Goal: Information Seeking & Learning: Learn about a topic

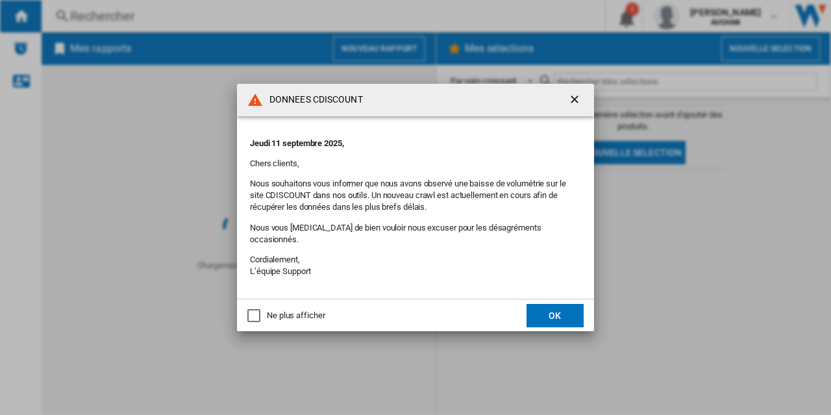
click at [307, 310] on div "Ne plus afficher" at bounding box center [296, 316] width 58 height 12
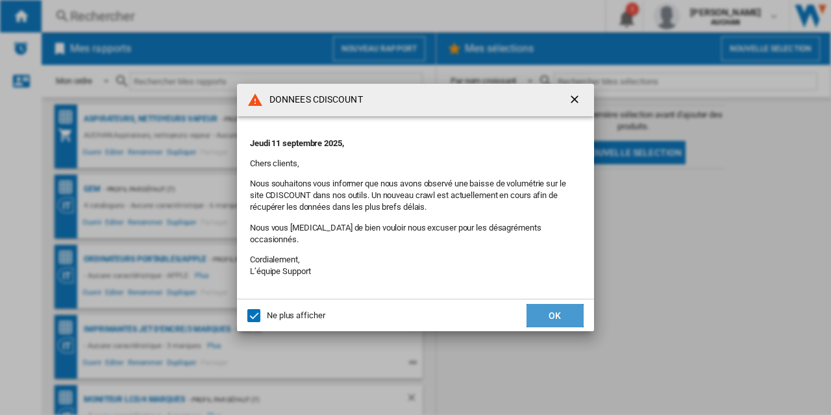
click at [551, 305] on button "OK" at bounding box center [555, 315] width 57 height 23
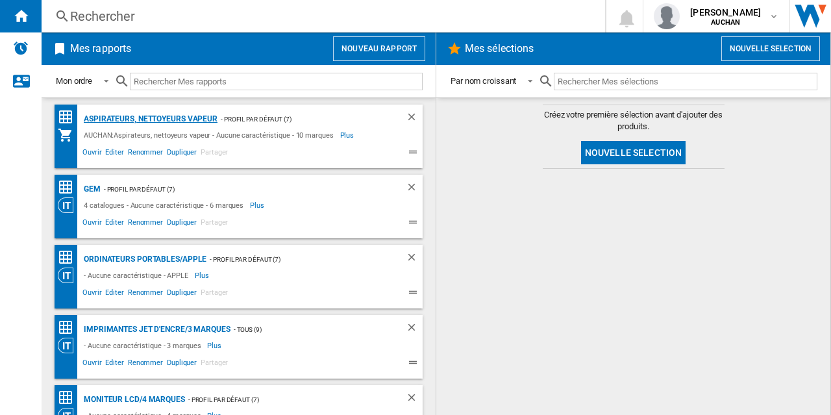
click at [177, 116] on div "Aspirateurs, nettoyeurs vapeur" at bounding box center [149, 119] width 137 height 16
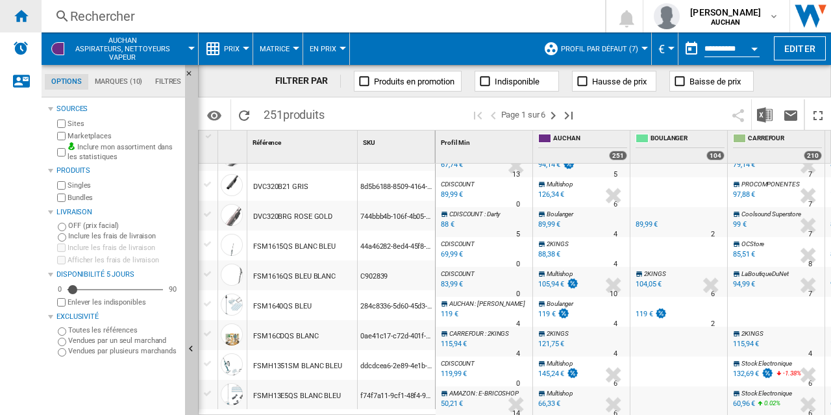
click at [22, 20] on ng-md-icon "Accueil" at bounding box center [21, 16] width 16 height 16
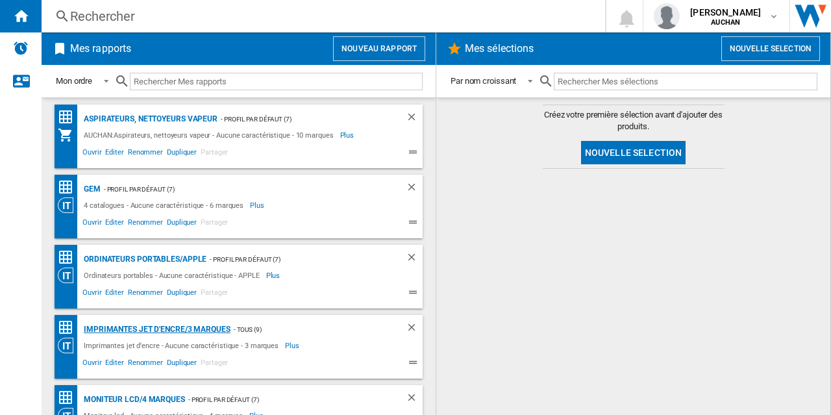
click at [153, 327] on div "Imprimantes jet d'encre/3 marques" at bounding box center [156, 329] width 150 height 16
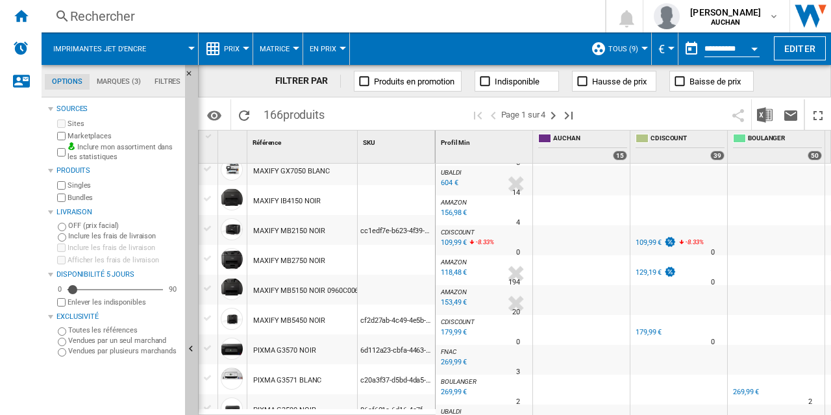
scroll to position [313, 0]
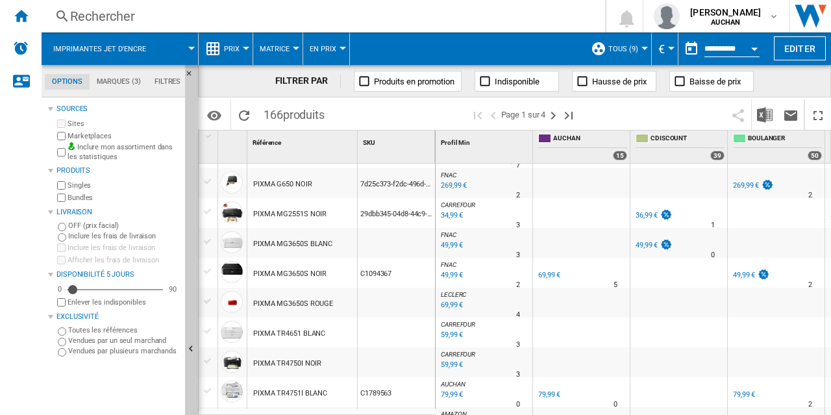
click at [743, 273] on div "49,99 €" at bounding box center [744, 275] width 22 height 8
click at [20, 15] on ng-md-icon "Accueil" at bounding box center [21, 16] width 16 height 16
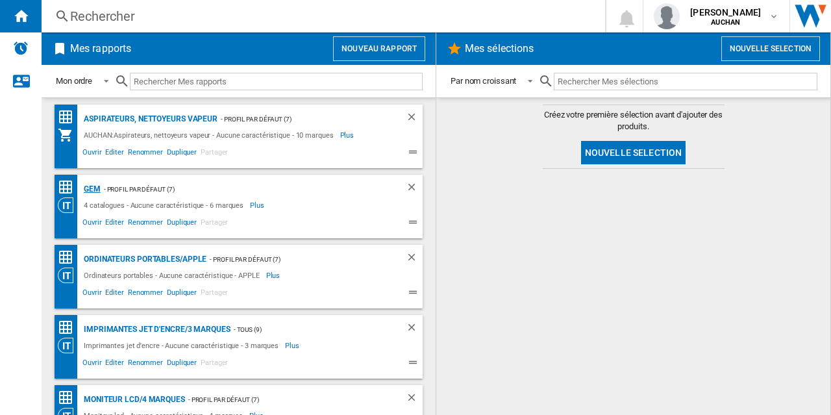
click at [90, 189] on div "GEM" at bounding box center [91, 189] width 20 height 16
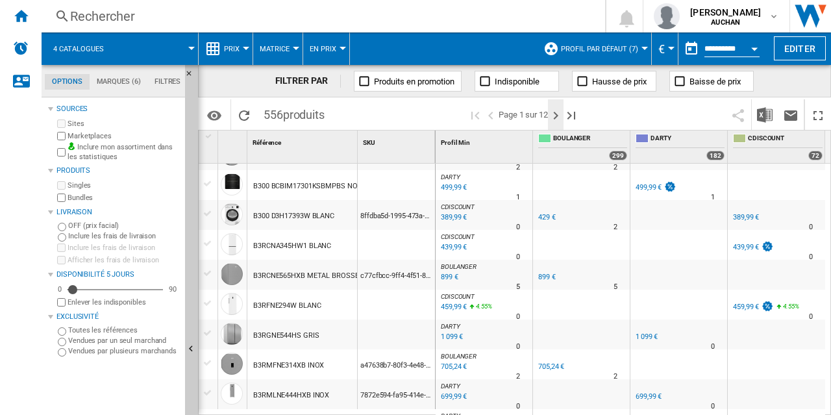
click at [556, 111] on ng-md-icon "Page suivante" at bounding box center [556, 116] width 16 height 16
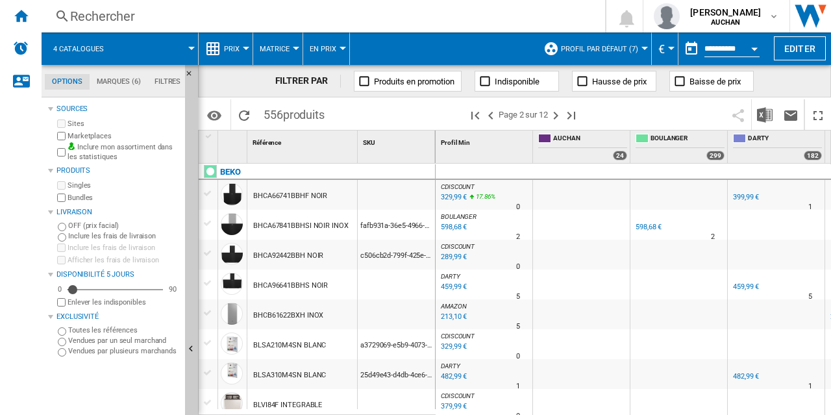
click at [615, 154] on div "24" at bounding box center [620, 156] width 14 height 10
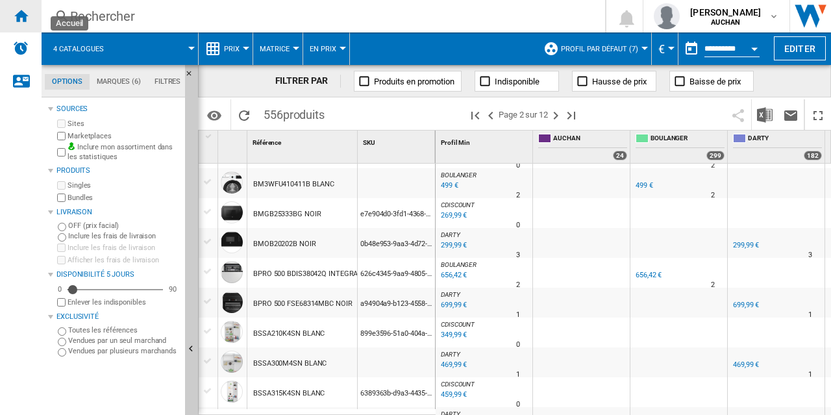
click at [25, 15] on ng-md-icon "Accueil" at bounding box center [21, 16] width 16 height 16
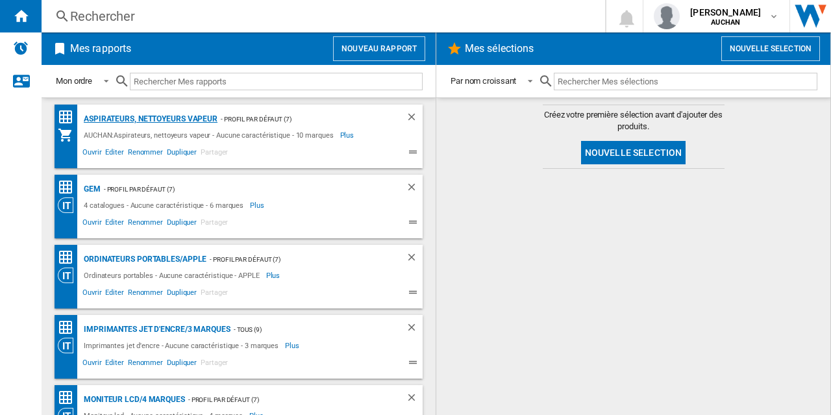
click at [177, 111] on div "Aspirateurs, nettoyeurs vapeur" at bounding box center [149, 119] width 137 height 16
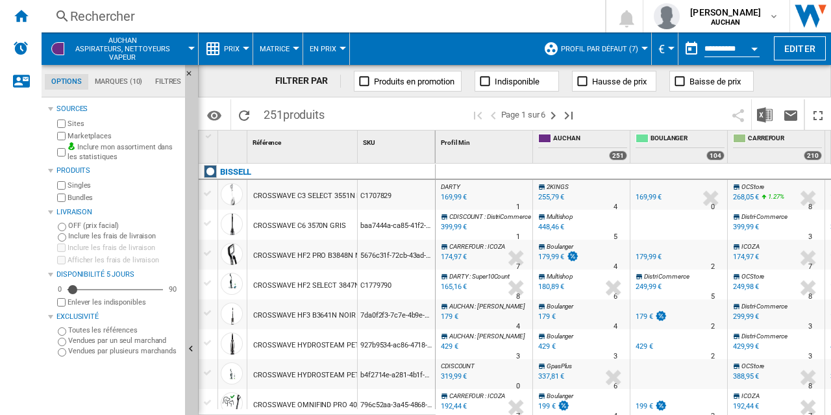
click at [125, 79] on md-tab-item "Marques (10)" at bounding box center [118, 82] width 60 height 16
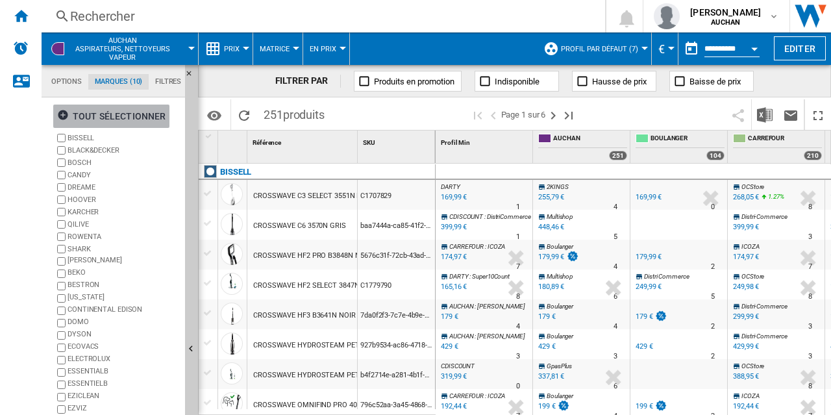
click at [66, 114] on ng-md-icon "button" at bounding box center [65, 117] width 16 height 16
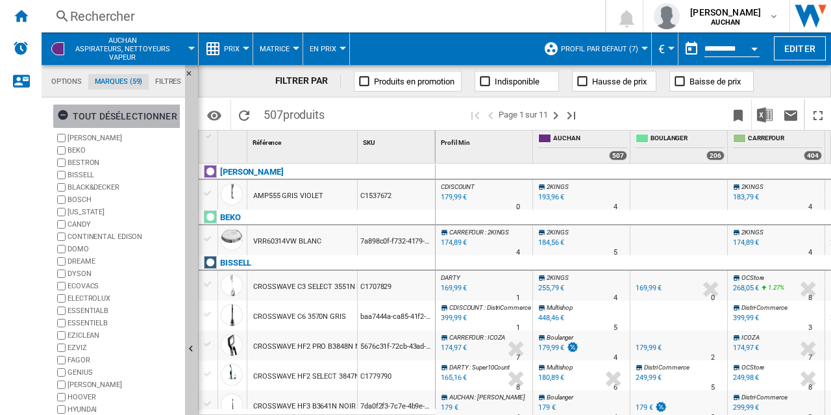
click at [64, 119] on ng-md-icon "button" at bounding box center [65, 117] width 16 height 16
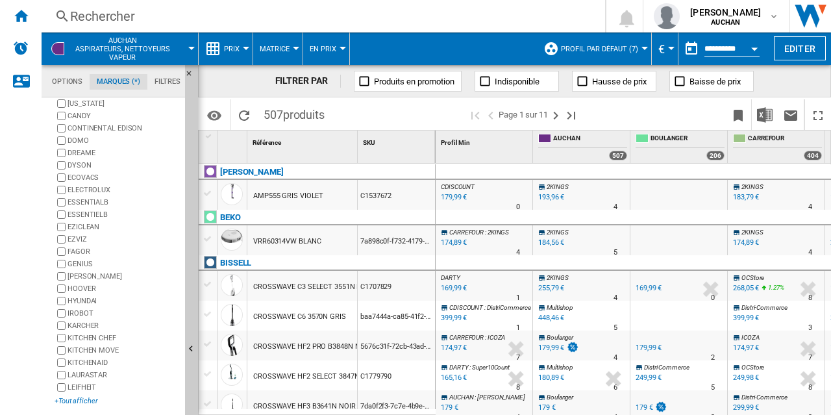
click at [63, 396] on div "+Tout afficher" at bounding box center [117, 401] width 125 height 10
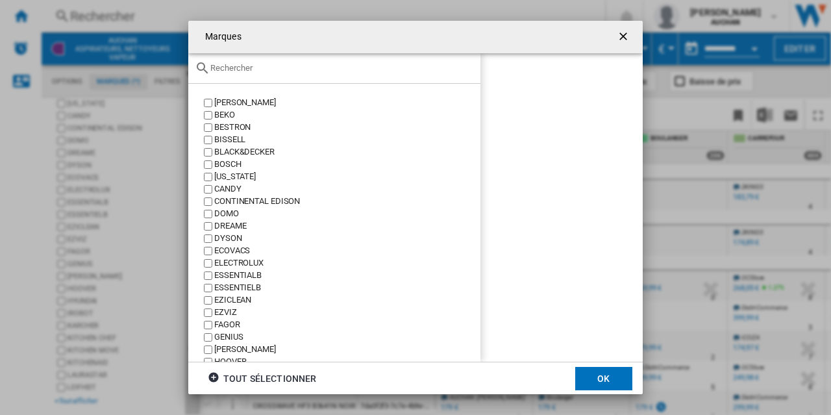
click at [63, 390] on div "Marques [PERSON_NAME] BEKO BESTRON [GEOGRAPHIC_DATA] BLACK&DECKER BOSCH [US_STA…" at bounding box center [415, 207] width 831 height 415
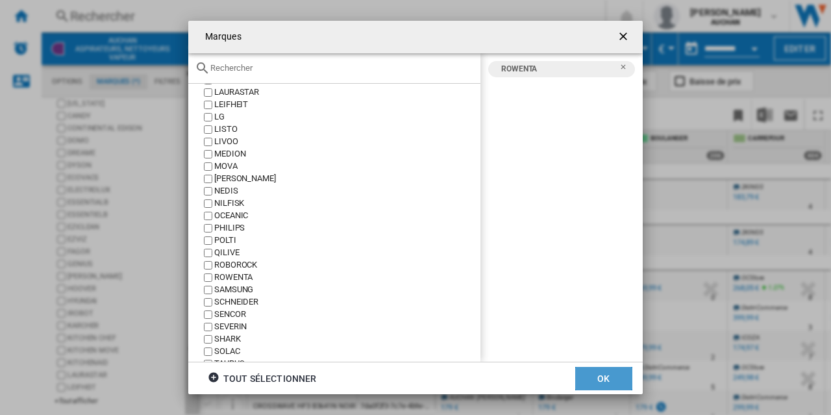
click at [597, 374] on button "OK" at bounding box center [603, 378] width 57 height 23
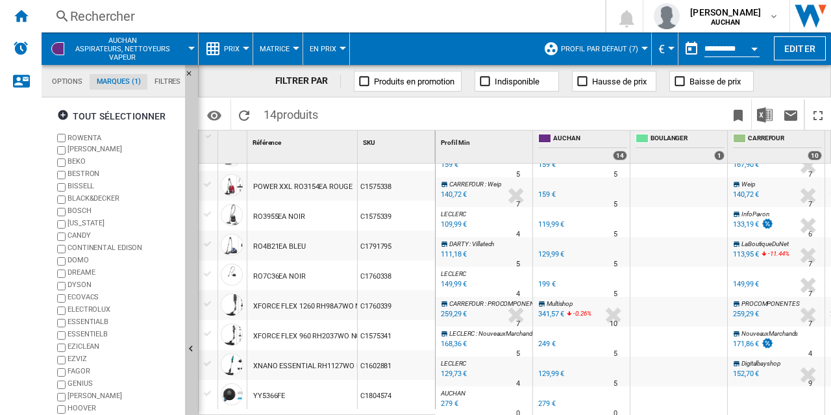
scroll to position [179, 0]
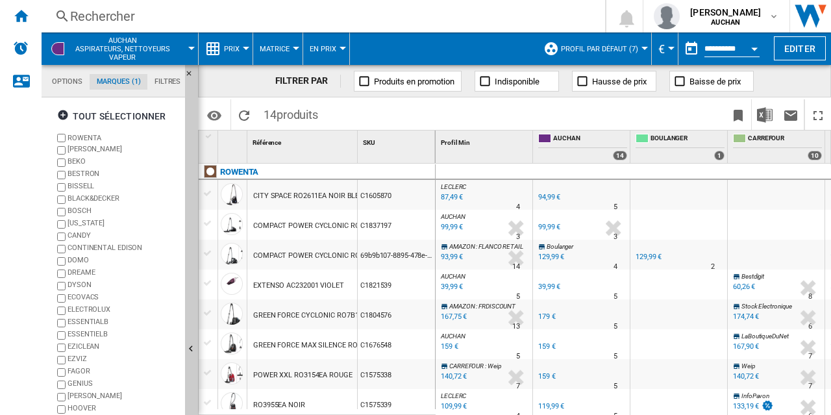
click at [547, 289] on div "39,99 €" at bounding box center [549, 286] width 22 height 8
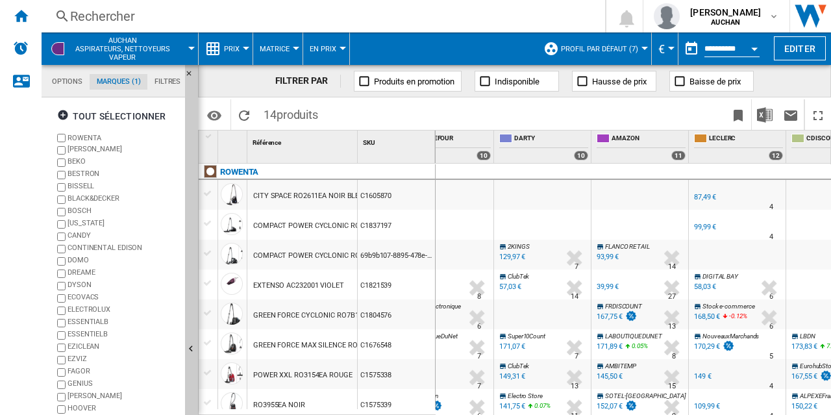
scroll to position [0, 340]
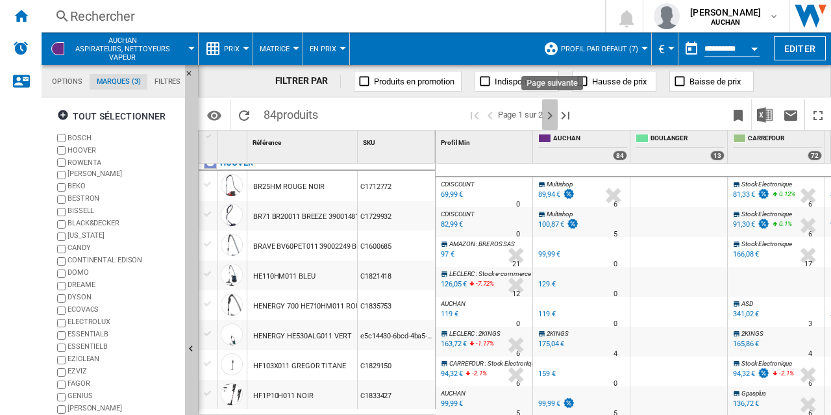
click at [549, 111] on ng-md-icon "Page suivante" at bounding box center [550, 116] width 16 height 16
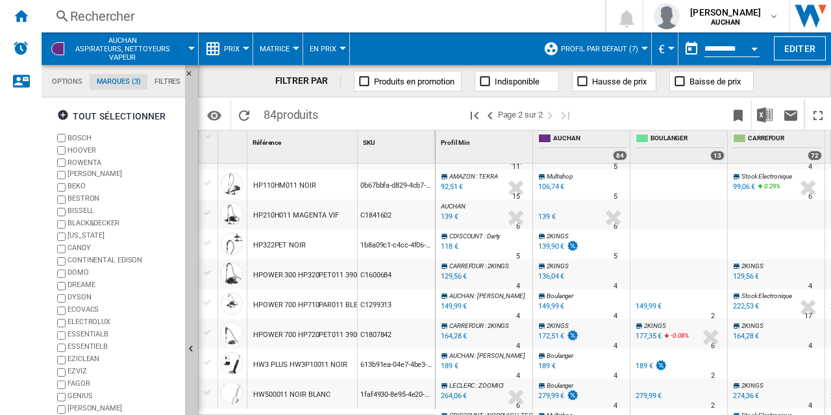
scroll to position [229, 0]
